Goal: Task Accomplishment & Management: Manage account settings

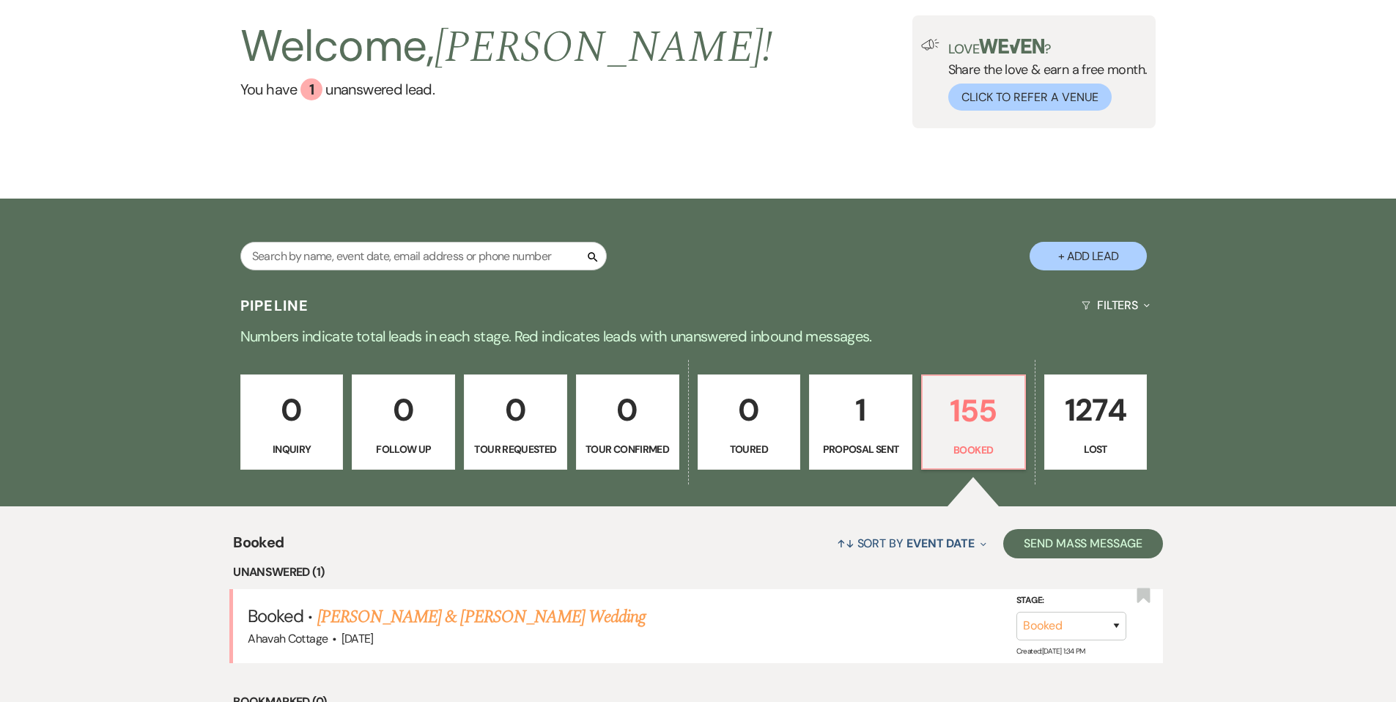
scroll to position [92, 0]
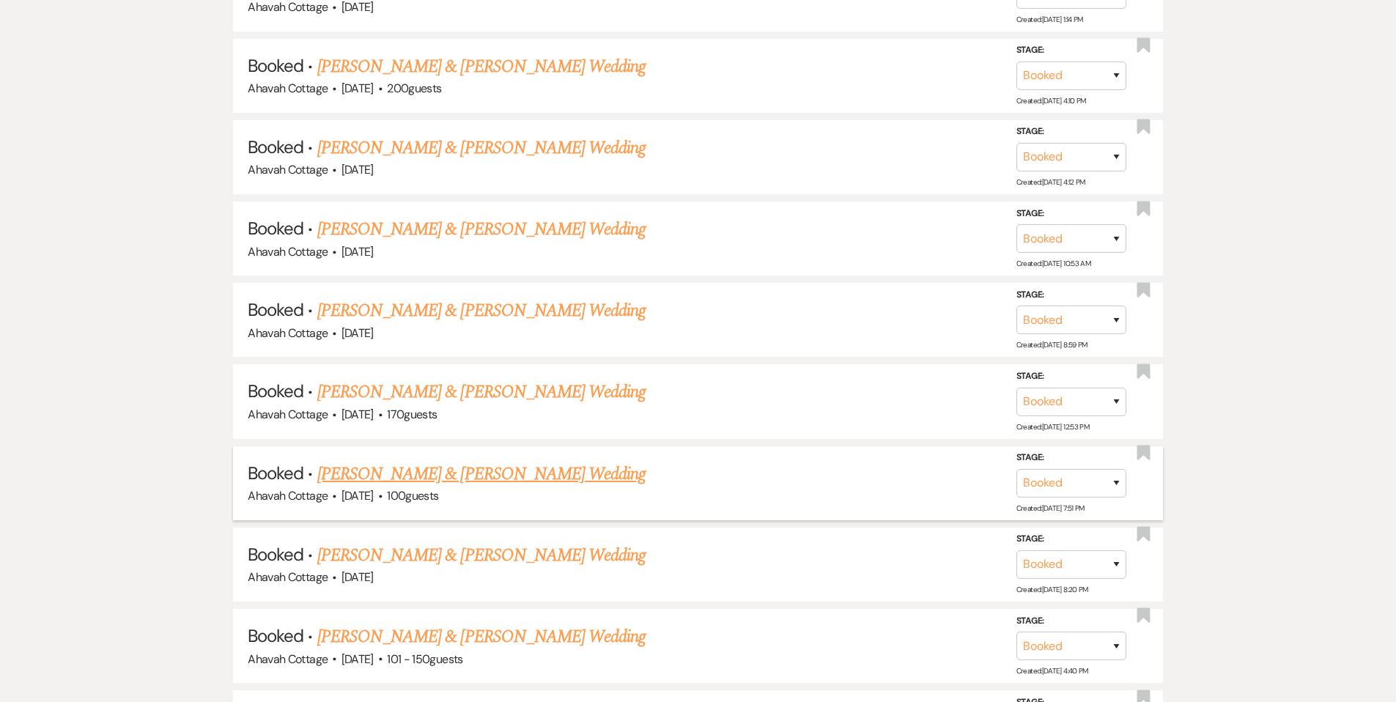
click at [449, 461] on link "[PERSON_NAME] & [PERSON_NAME] Wedding" at bounding box center [481, 474] width 328 height 26
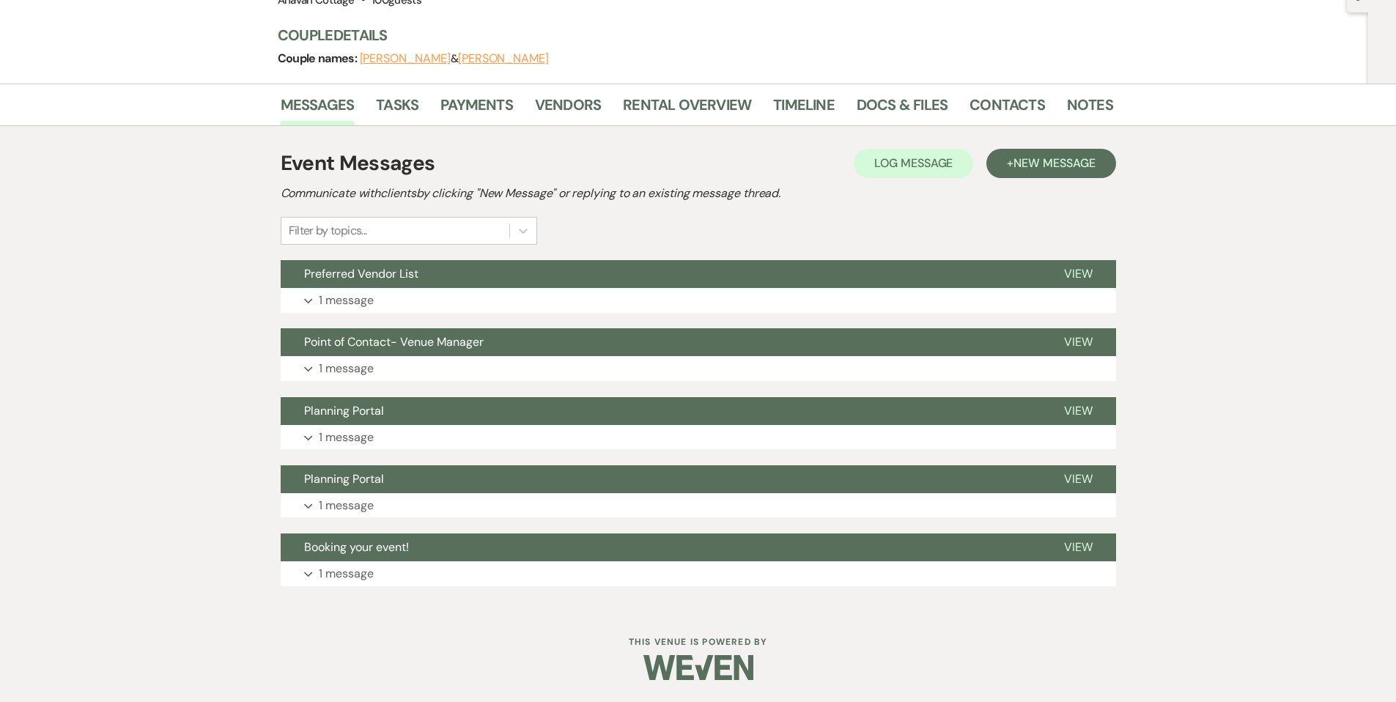
scroll to position [158, 0]
click at [309, 300] on use "button" at bounding box center [308, 301] width 8 height 5
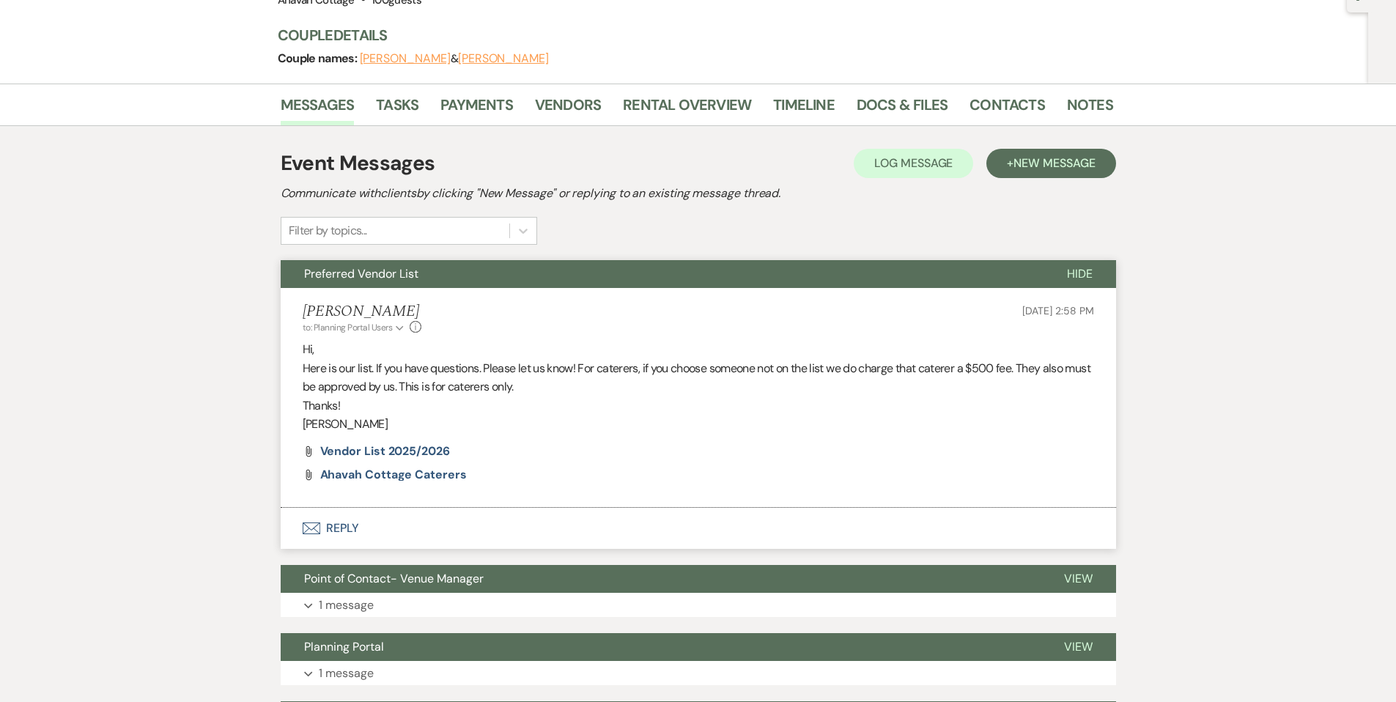
click at [319, 279] on span "Preferred Vendor List" at bounding box center [361, 273] width 114 height 15
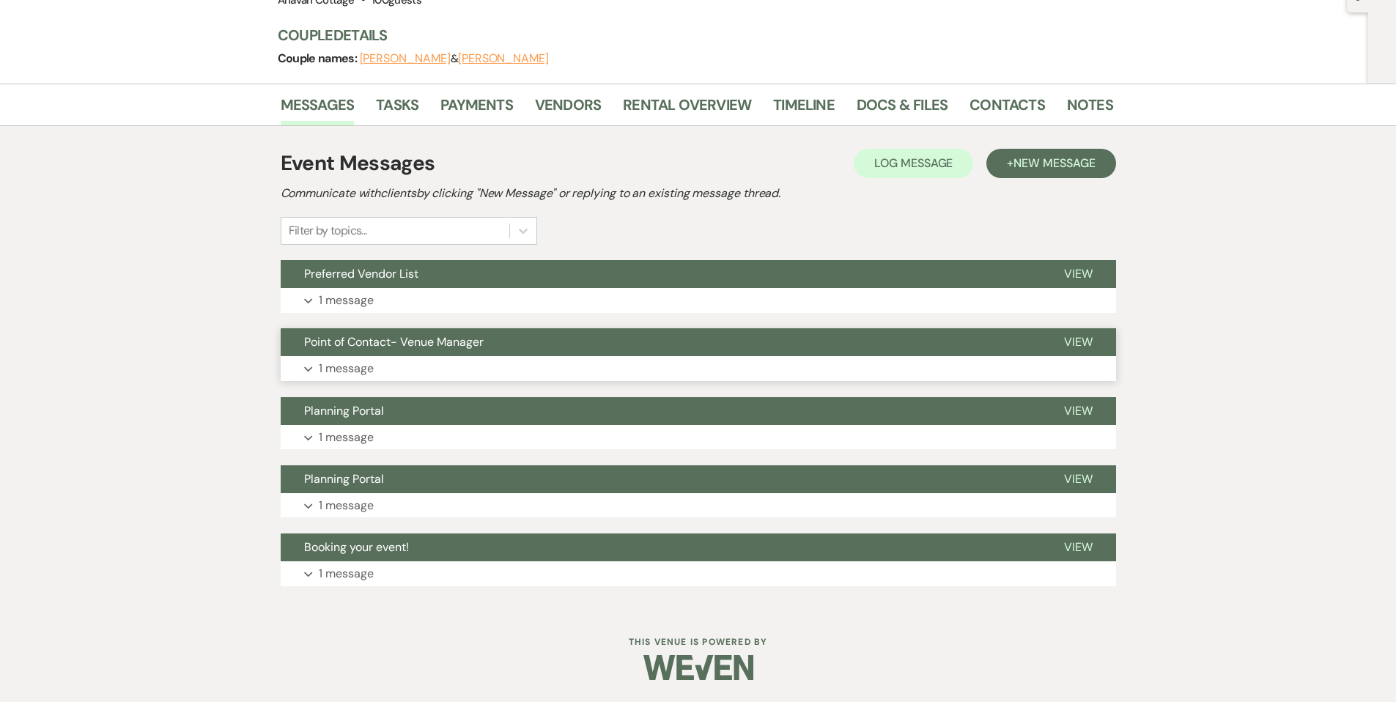
click at [309, 365] on button "Expand 1 message" at bounding box center [698, 368] width 835 height 25
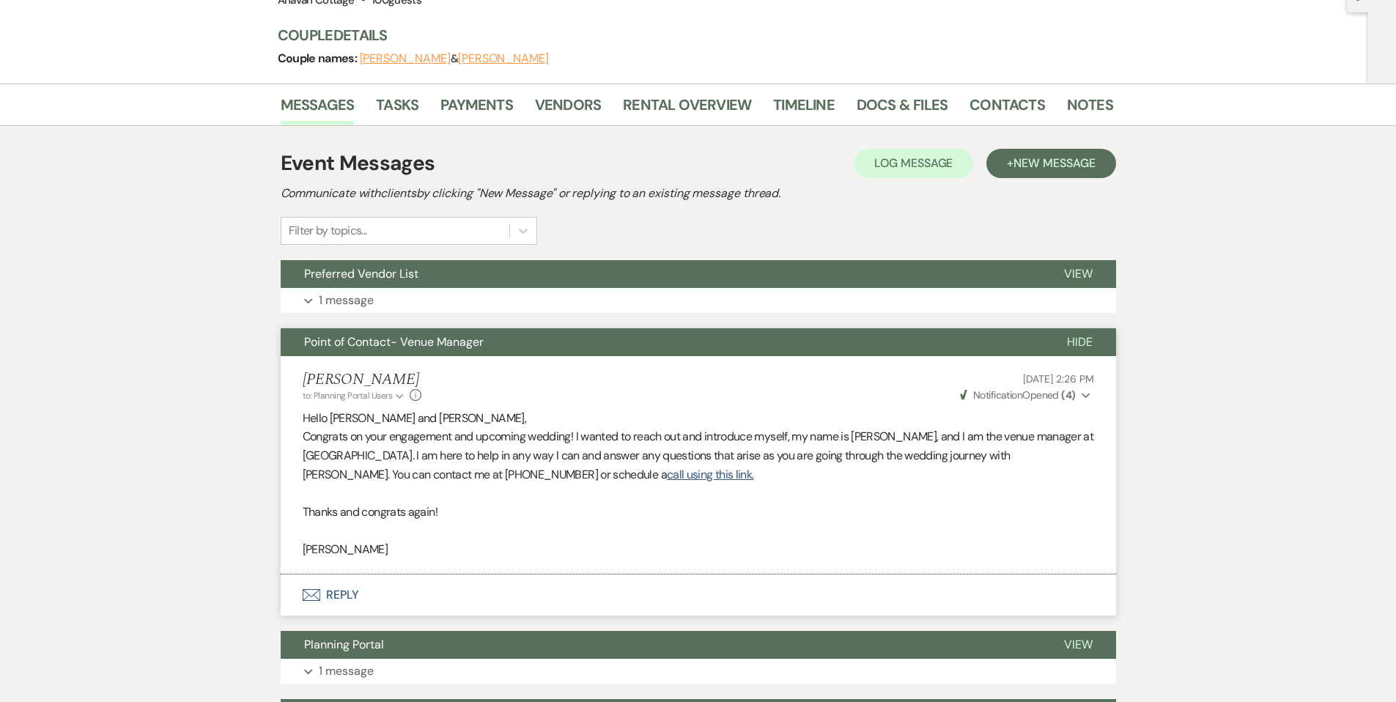
click at [310, 344] on span "Point of Contact- Venue Manager" at bounding box center [394, 341] width 180 height 15
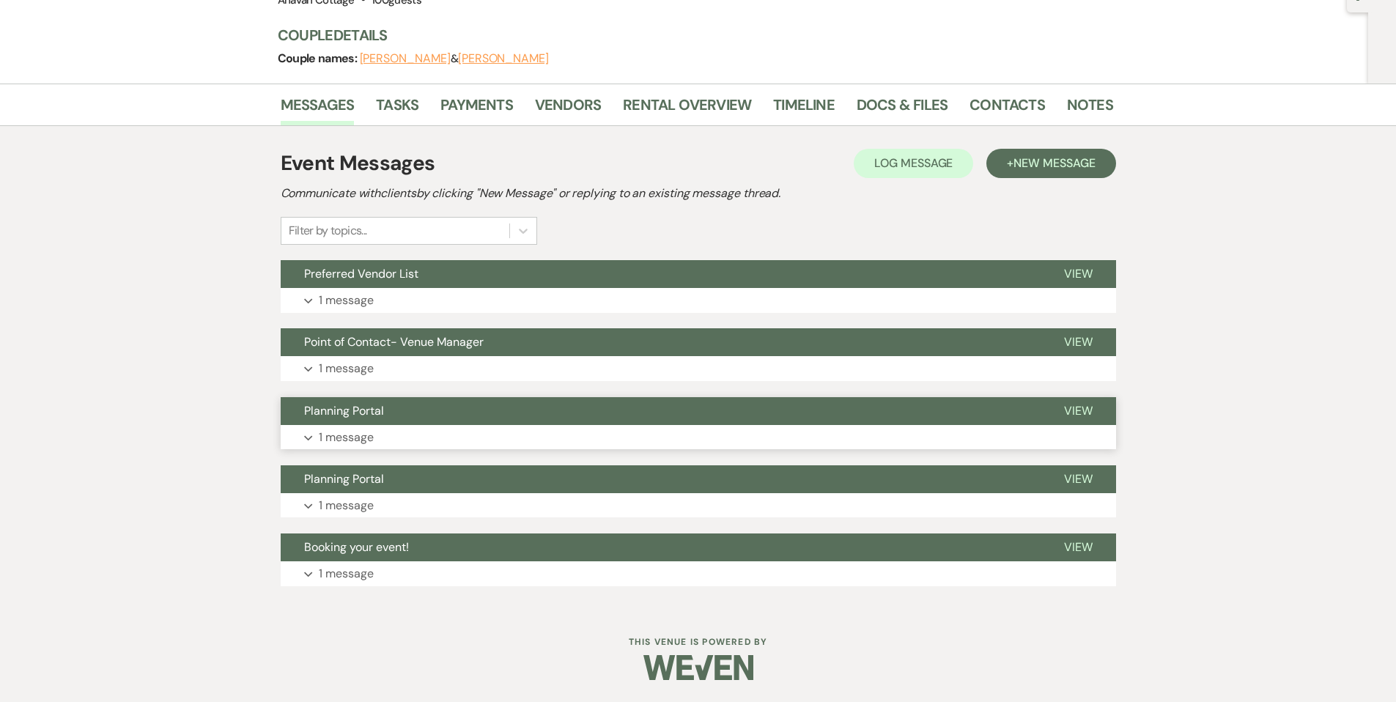
click at [310, 432] on button "Expand 1 message" at bounding box center [698, 437] width 835 height 25
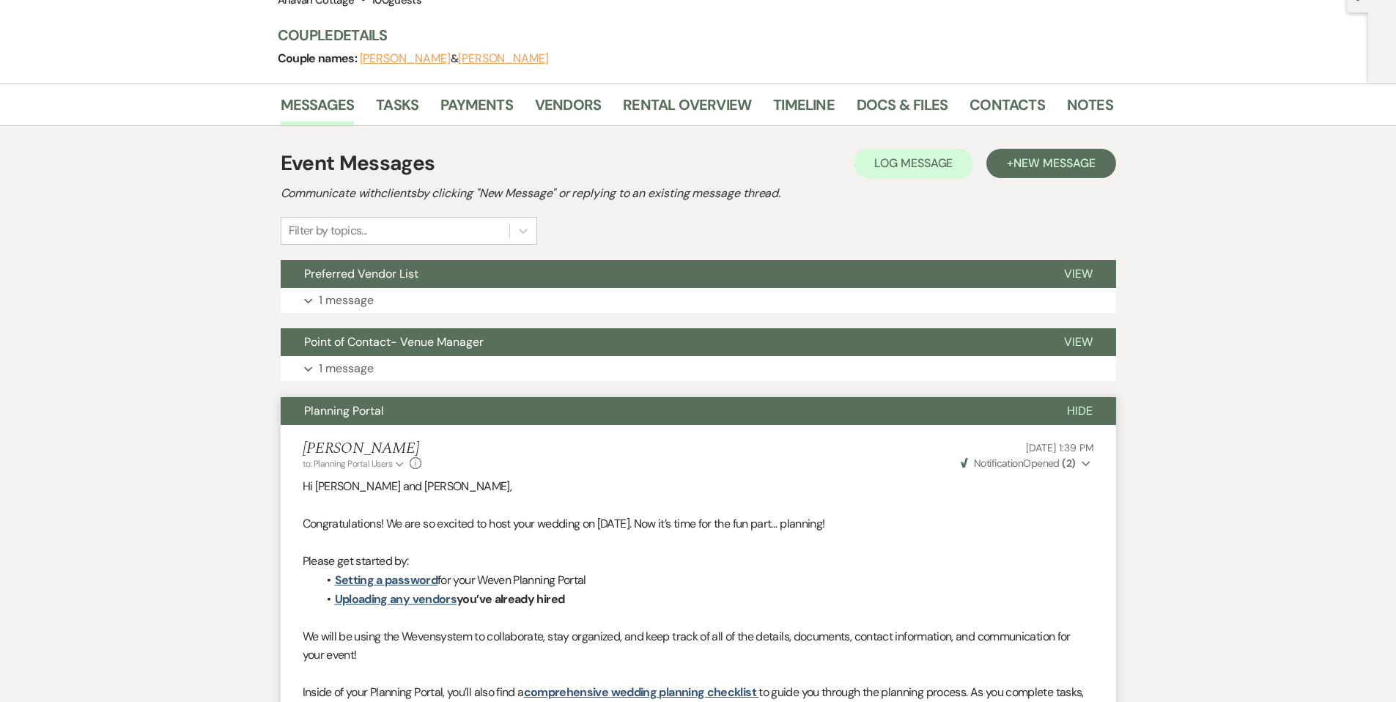
click at [311, 418] on span "Planning Portal" at bounding box center [344, 410] width 80 height 15
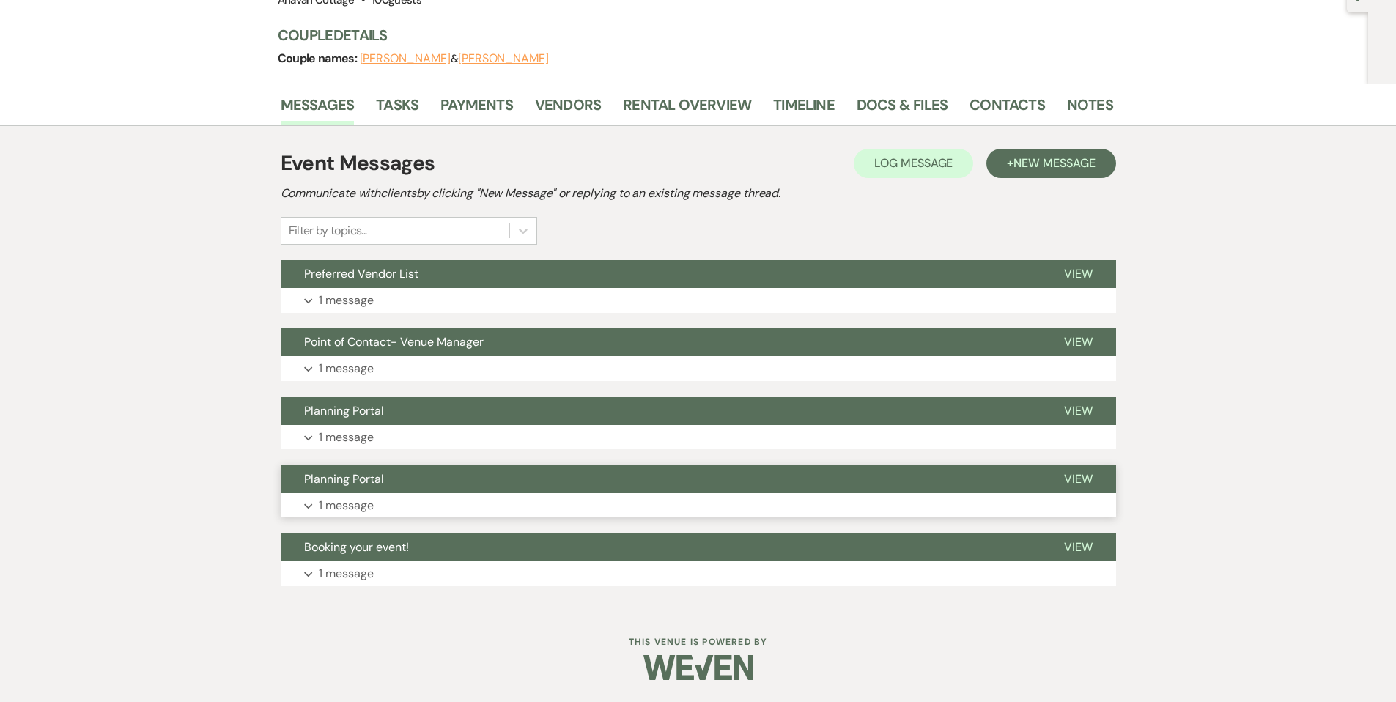
click at [317, 488] on button "Planning Portal" at bounding box center [661, 479] width 760 height 28
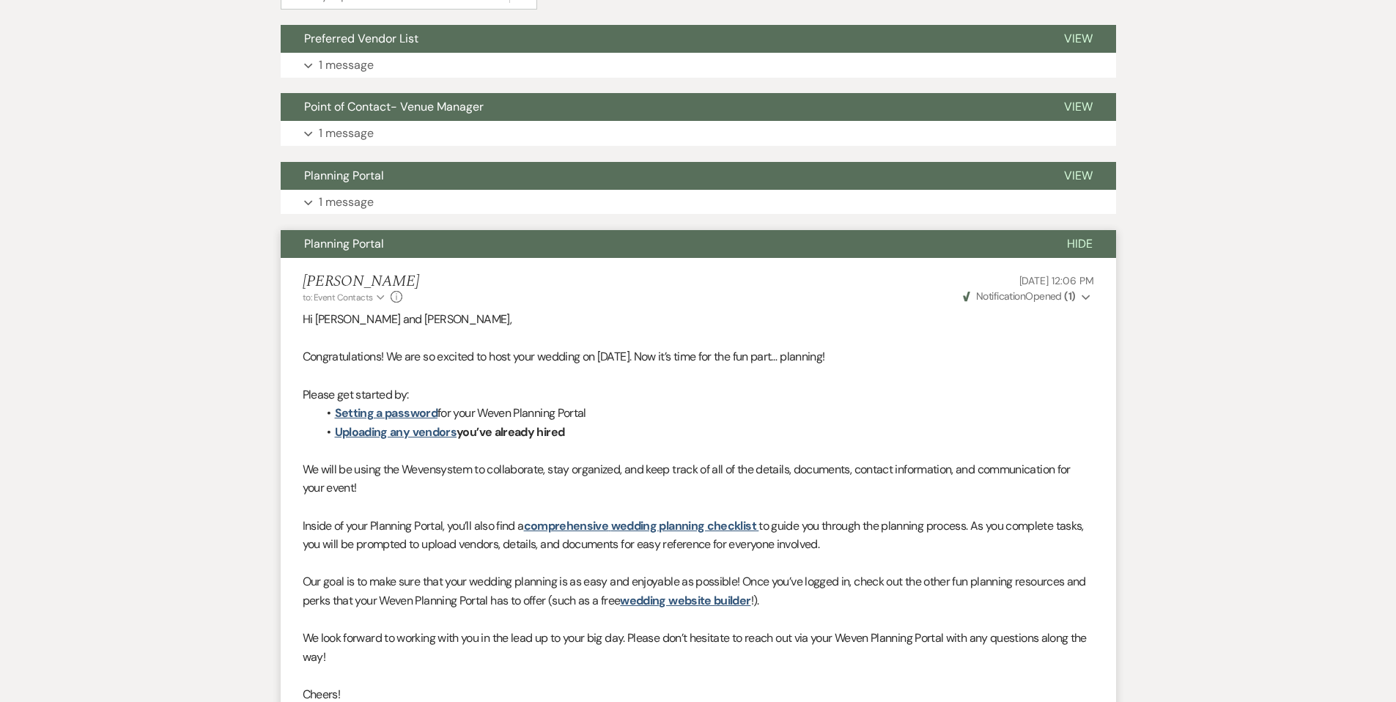
scroll to position [390, 0]
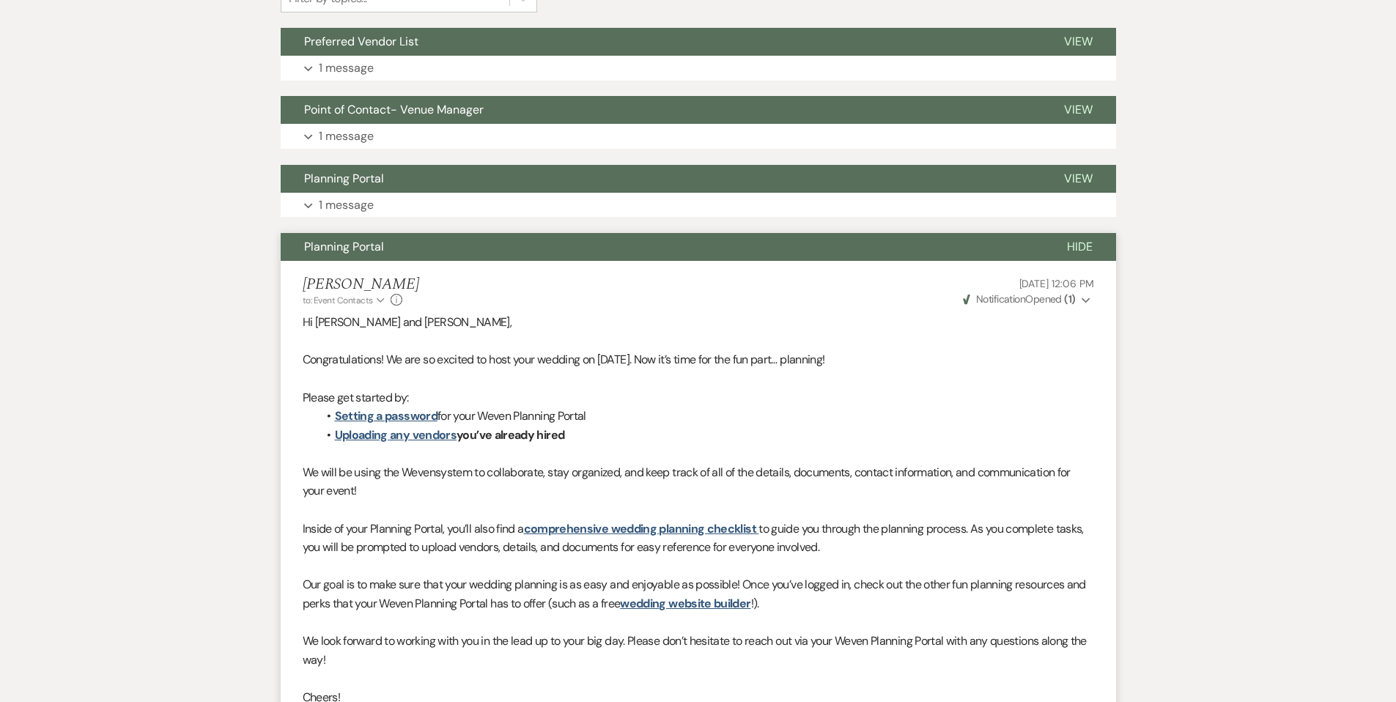
click at [308, 245] on span "Planning Portal" at bounding box center [344, 246] width 80 height 15
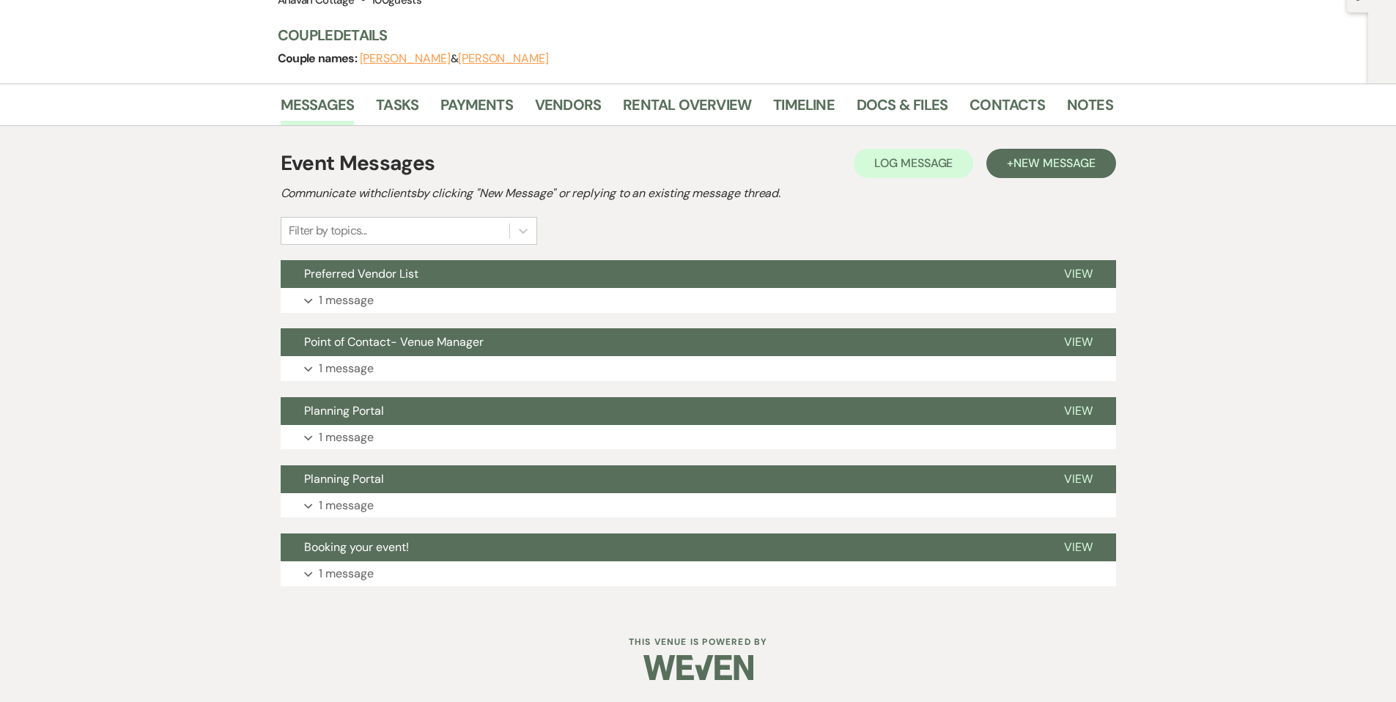
scroll to position [0, 0]
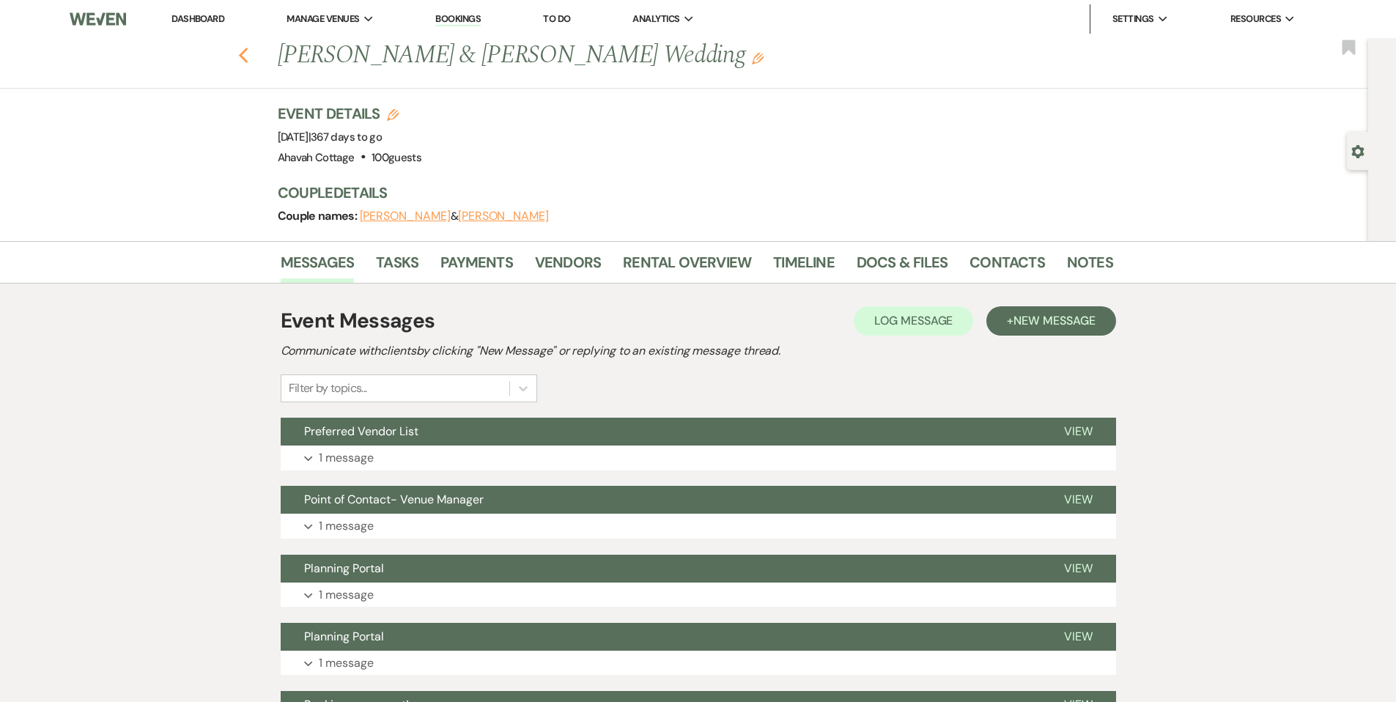
click at [244, 56] on icon "Previous" at bounding box center [243, 56] width 11 height 18
